Goal: Transaction & Acquisition: Purchase product/service

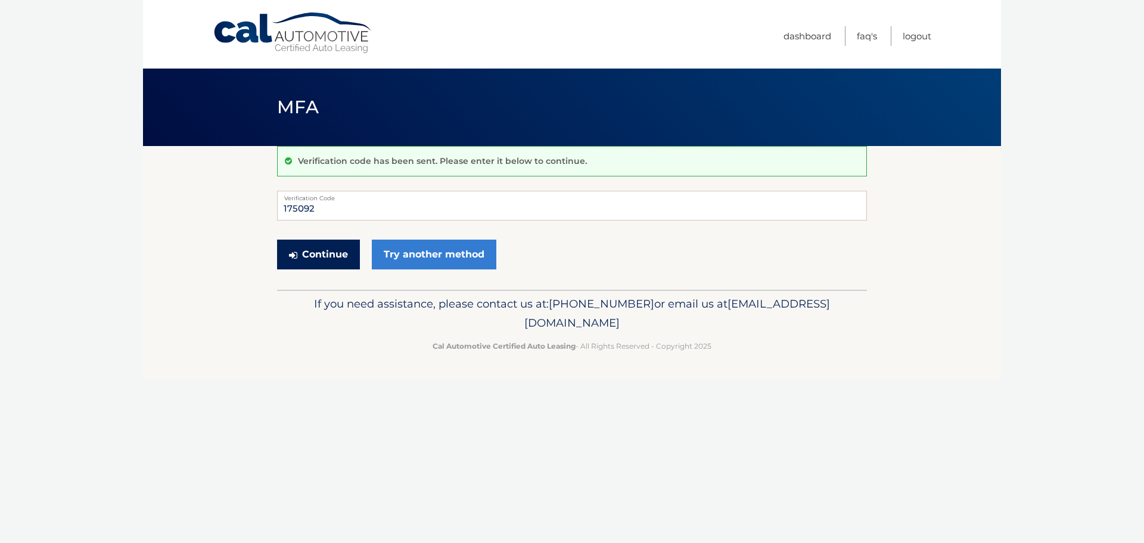
type input "175092"
click at [320, 248] on button "Continue" at bounding box center [318, 254] width 83 height 30
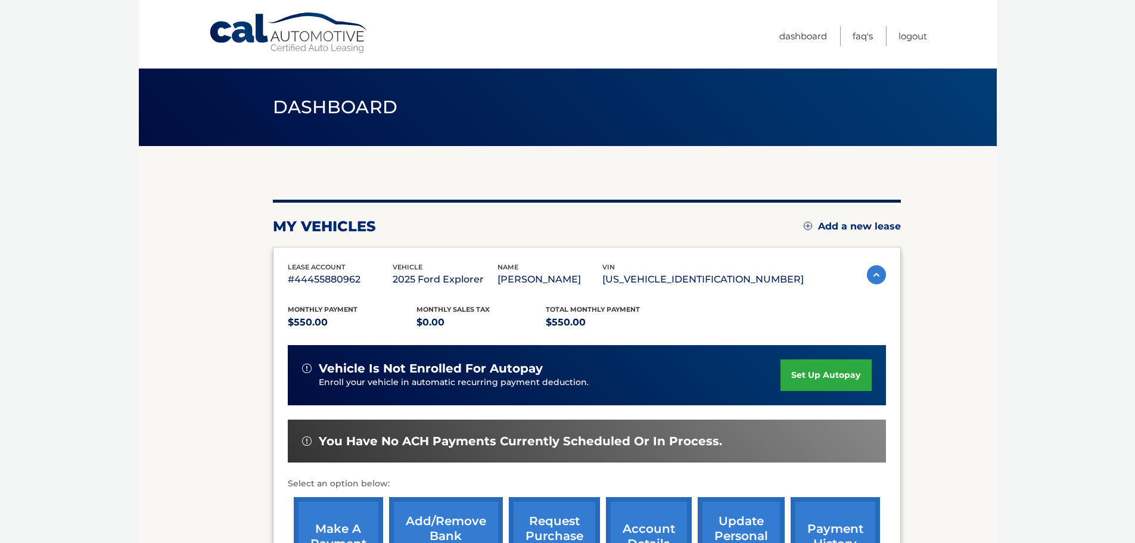
click at [342, 514] on link "make a payment" at bounding box center [338, 536] width 89 height 78
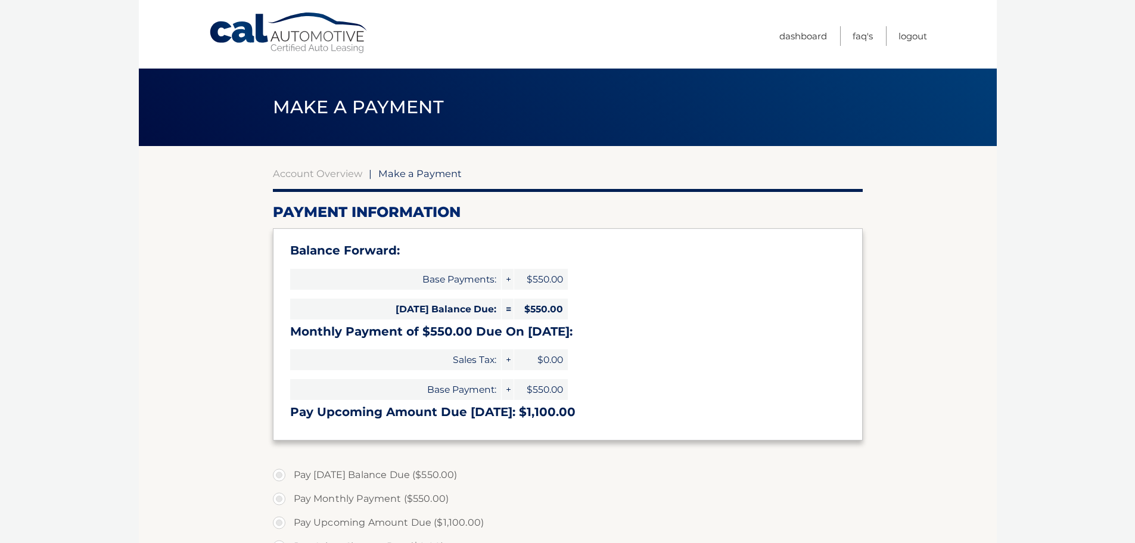
select select "ZWI0YWI3NTctNmY5Zi00OTU0LWI4MzEtY2U5MDVjMjlkYWRi"
click at [279, 469] on label "Pay Today's Balance Due ($550.00)" at bounding box center [568, 475] width 590 height 24
click at [279, 469] on input "Pay Today's Balance Due ($550.00)" at bounding box center [284, 472] width 12 height 19
radio input "true"
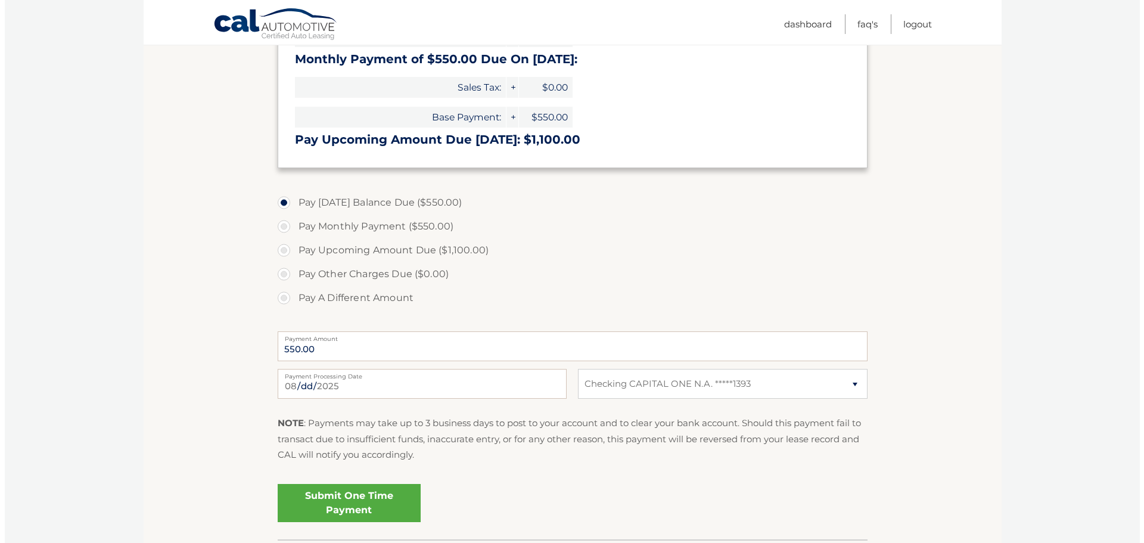
scroll to position [286, 0]
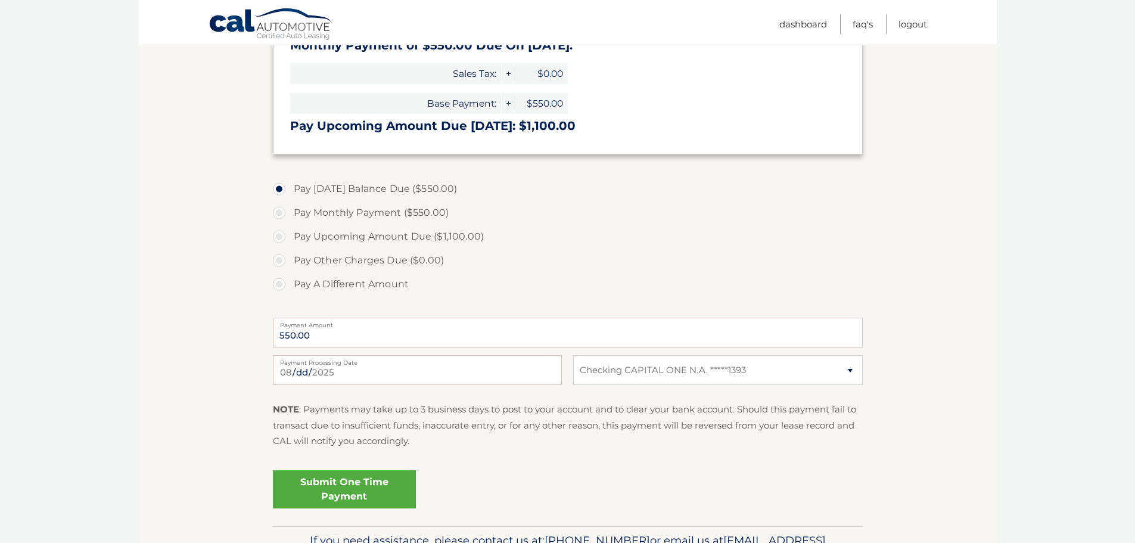
click at [403, 475] on link "Submit One Time Payment" at bounding box center [344, 489] width 143 height 38
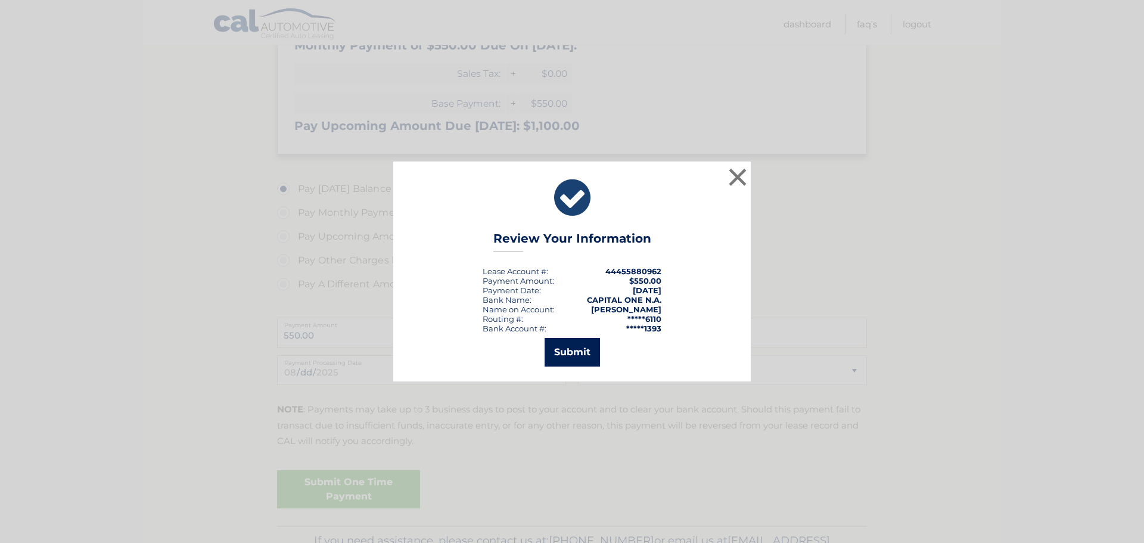
click at [562, 350] on button "Submit" at bounding box center [571, 352] width 55 height 29
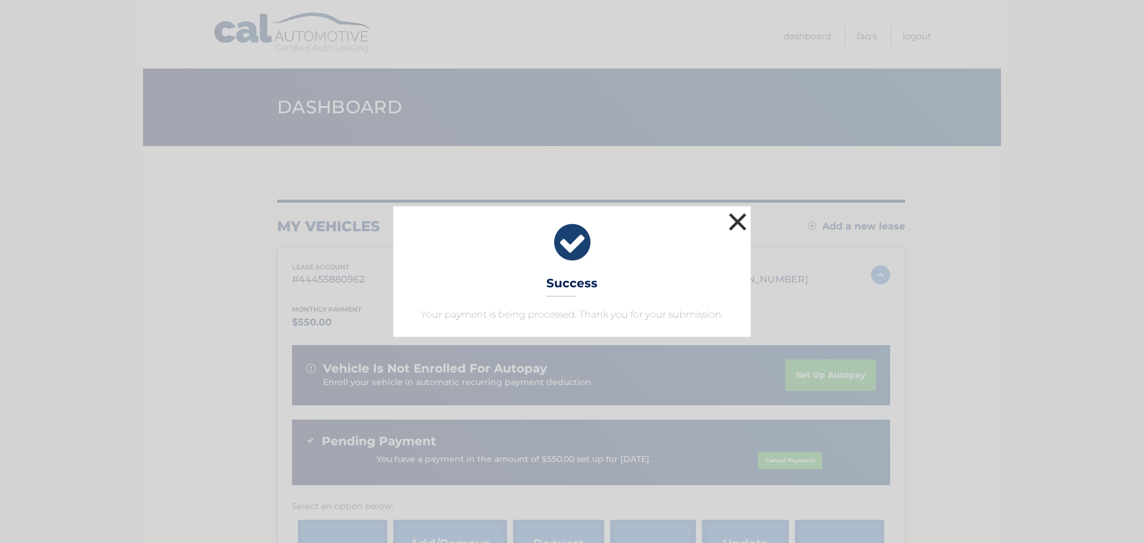
click at [741, 219] on button "×" at bounding box center [737, 222] width 24 height 24
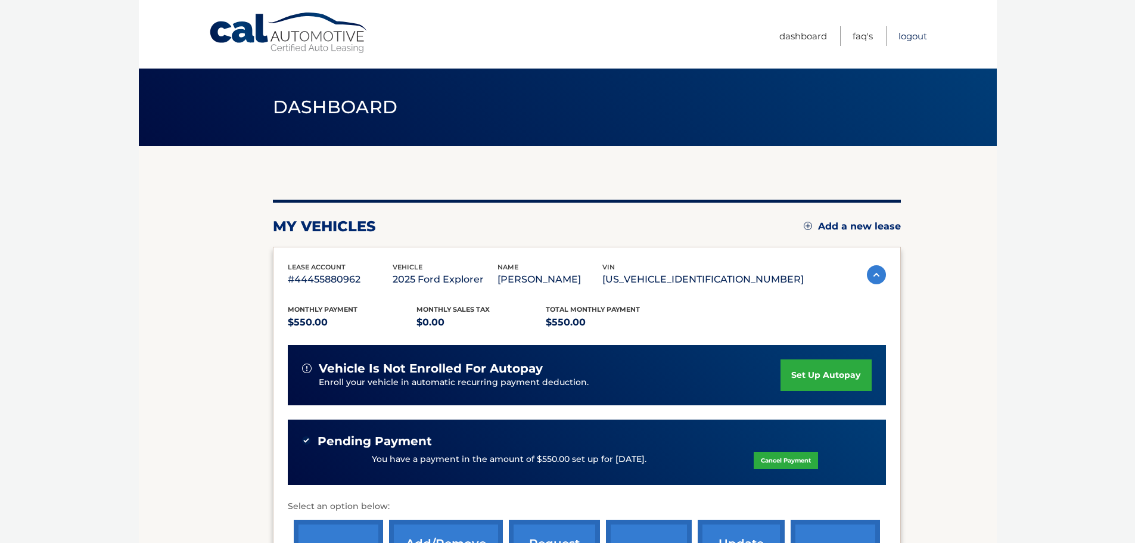
click at [911, 35] on link "Logout" at bounding box center [912, 36] width 29 height 20
